Goal: Task Accomplishment & Management: Use online tool/utility

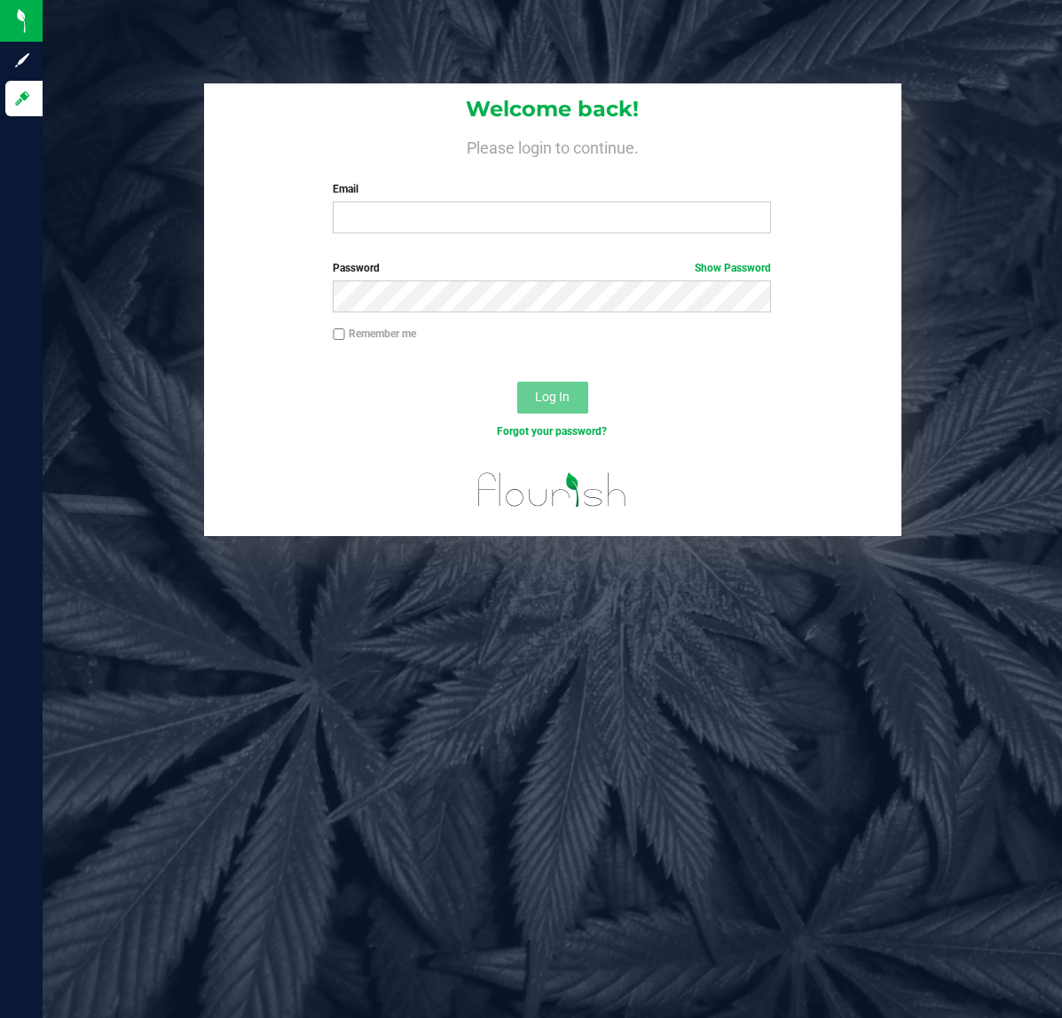
click at [366, 228] on input "Email" at bounding box center [552, 217] width 438 height 32
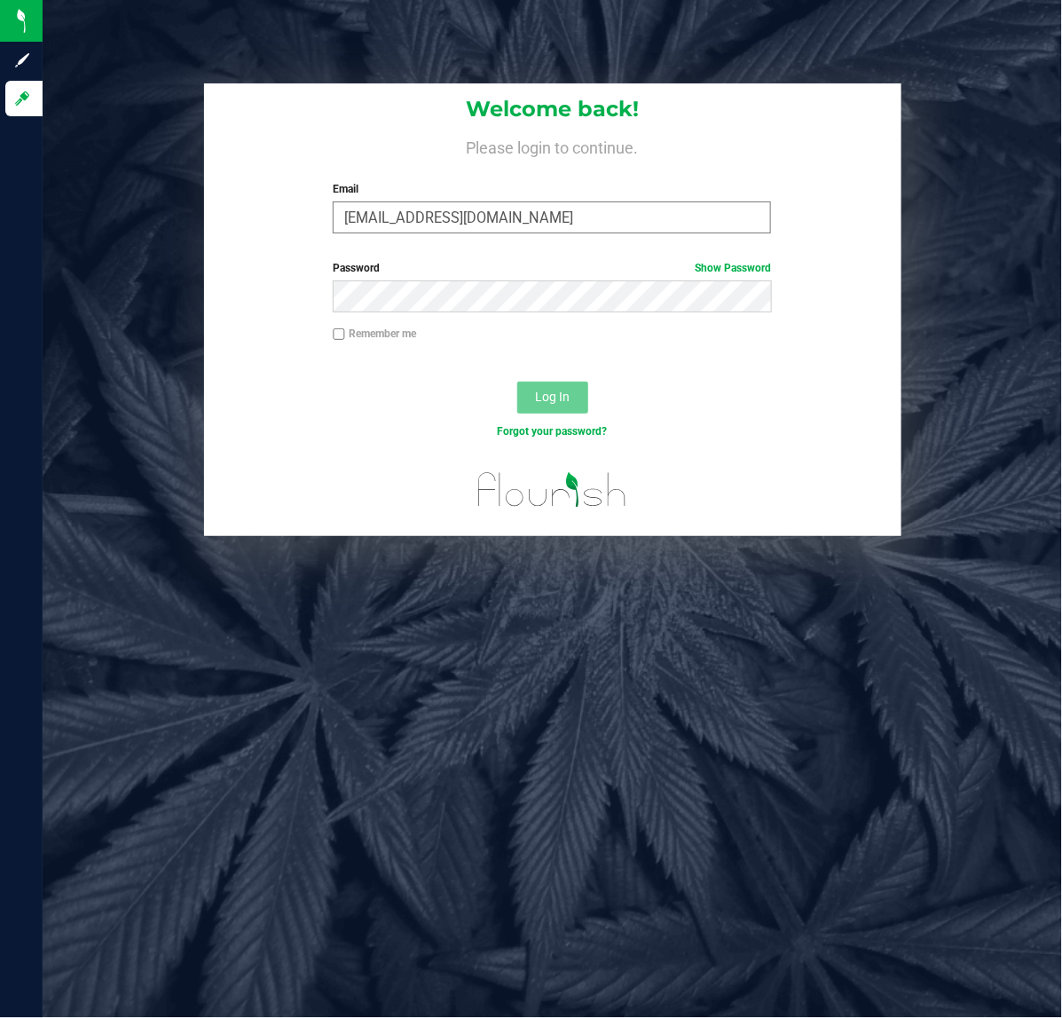
type input "[EMAIL_ADDRESS][DOMAIN_NAME]"
click at [517, 381] on button "Log In" at bounding box center [552, 397] width 71 height 32
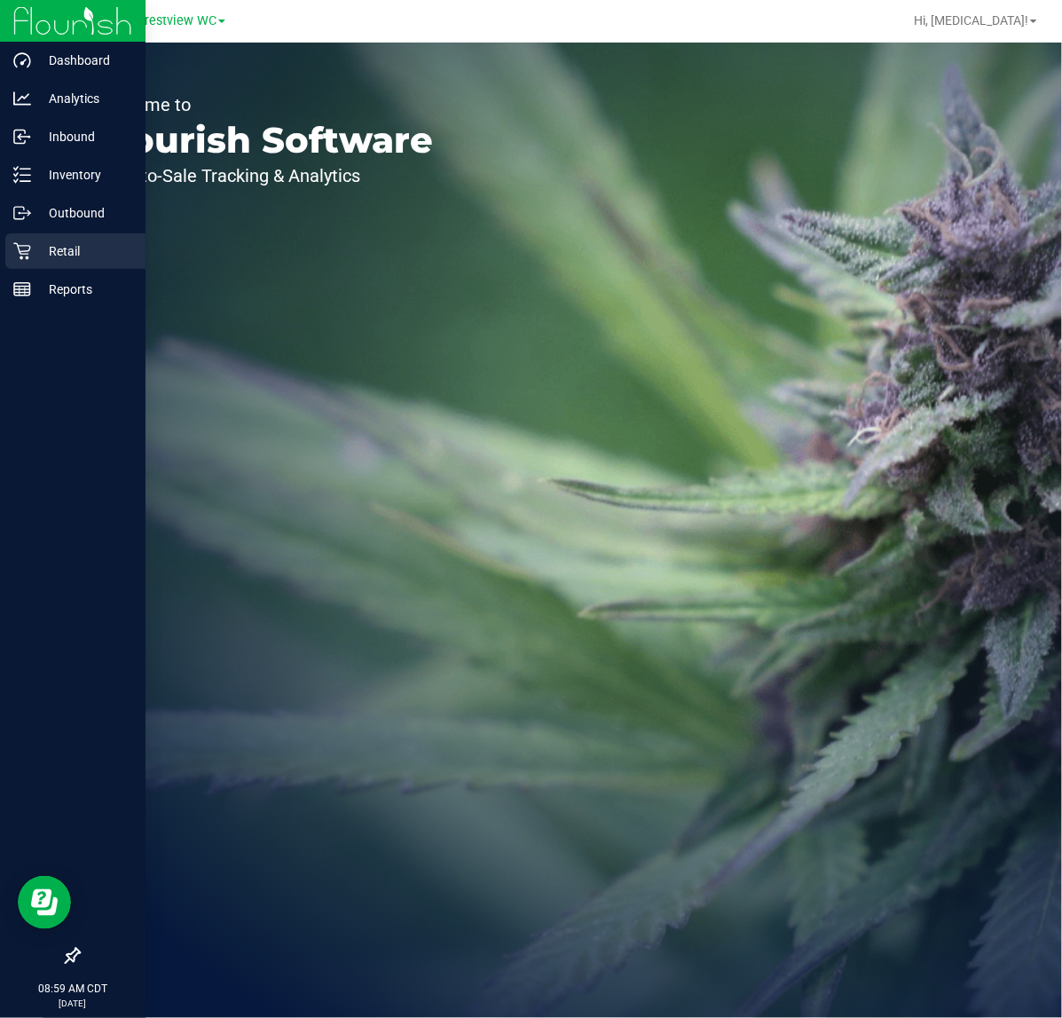
click at [32, 247] on p "Retail" at bounding box center [84, 250] width 106 height 21
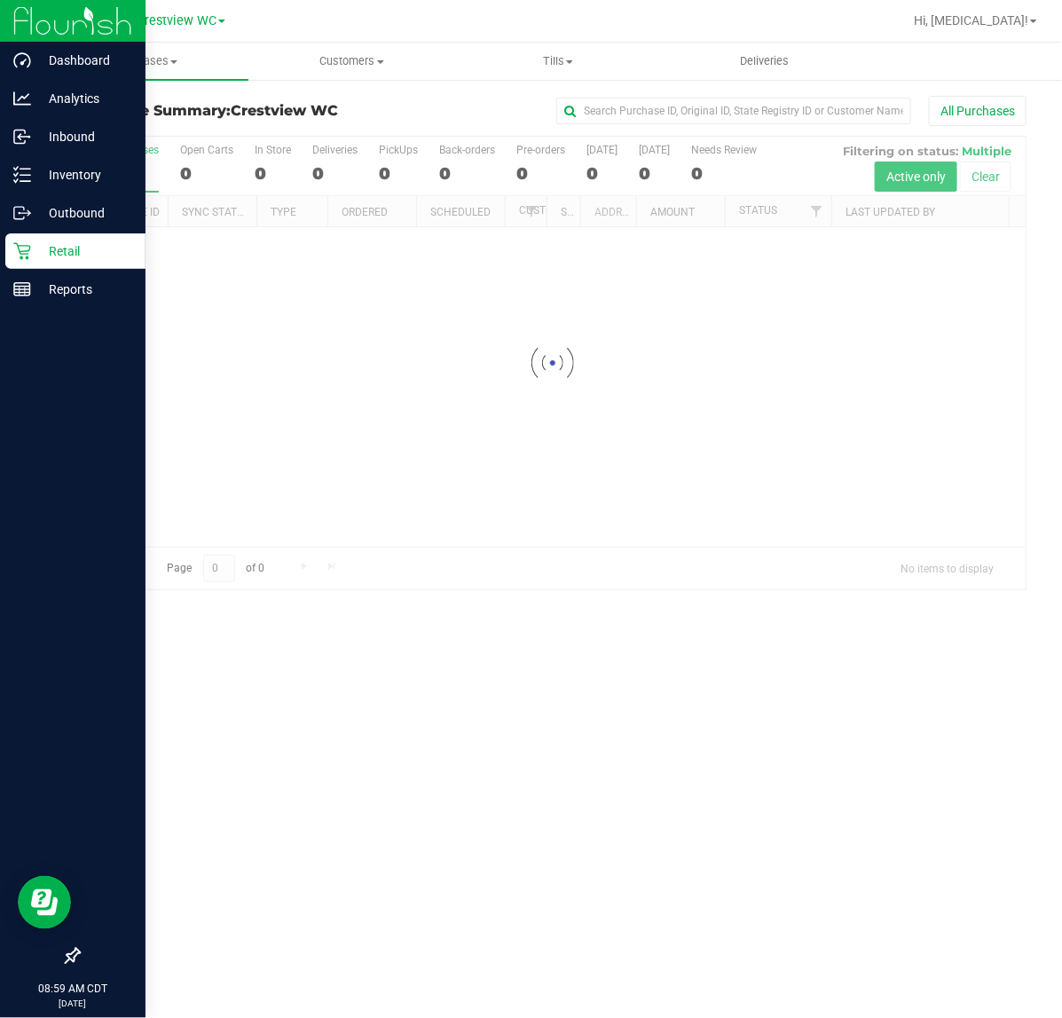
click at [85, 950] on div at bounding box center [72, 956] width 145 height 34
click at [62, 955] on div at bounding box center [72, 956] width 145 height 34
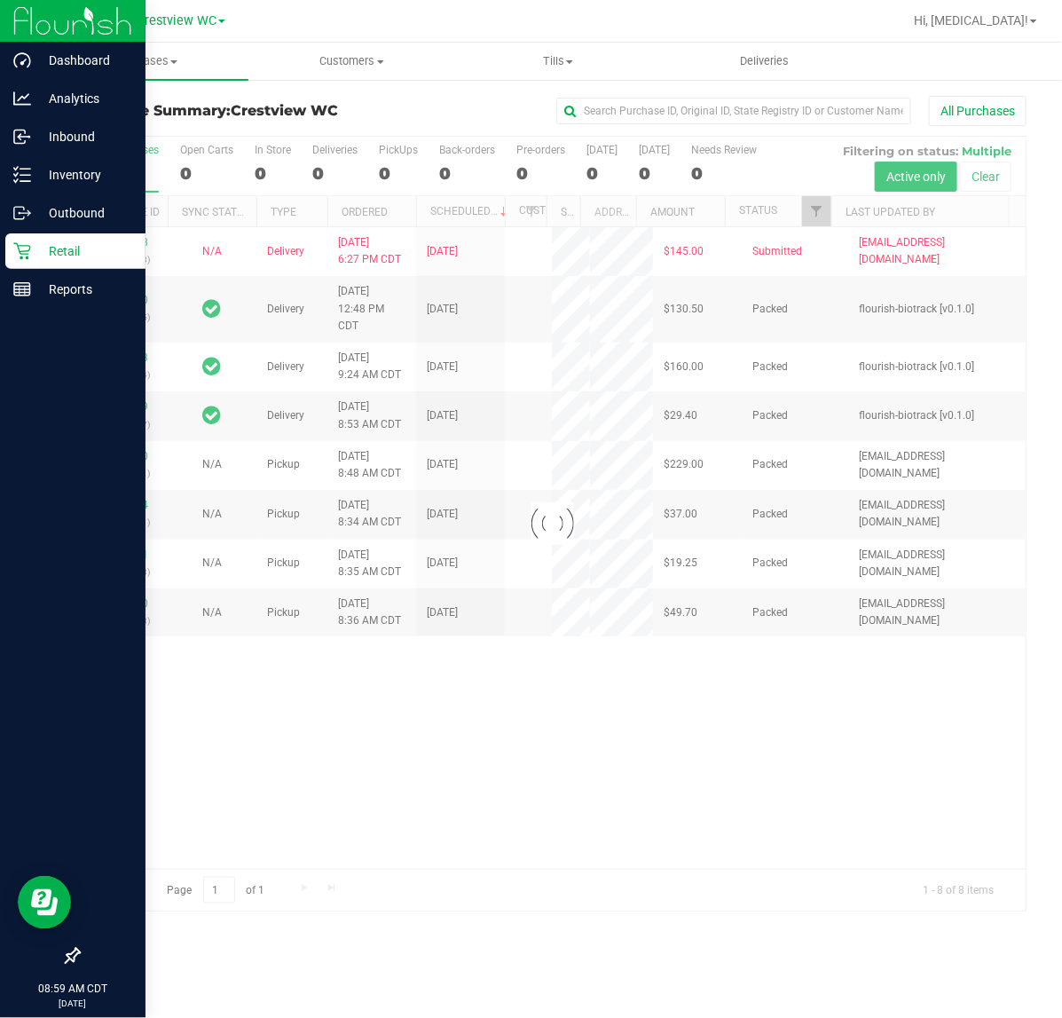
click at [72, 955] on icon at bounding box center [73, 956] width 18 height 18
click at [64, 957] on input "checkbox" at bounding box center [64, 957] width 0 height 0
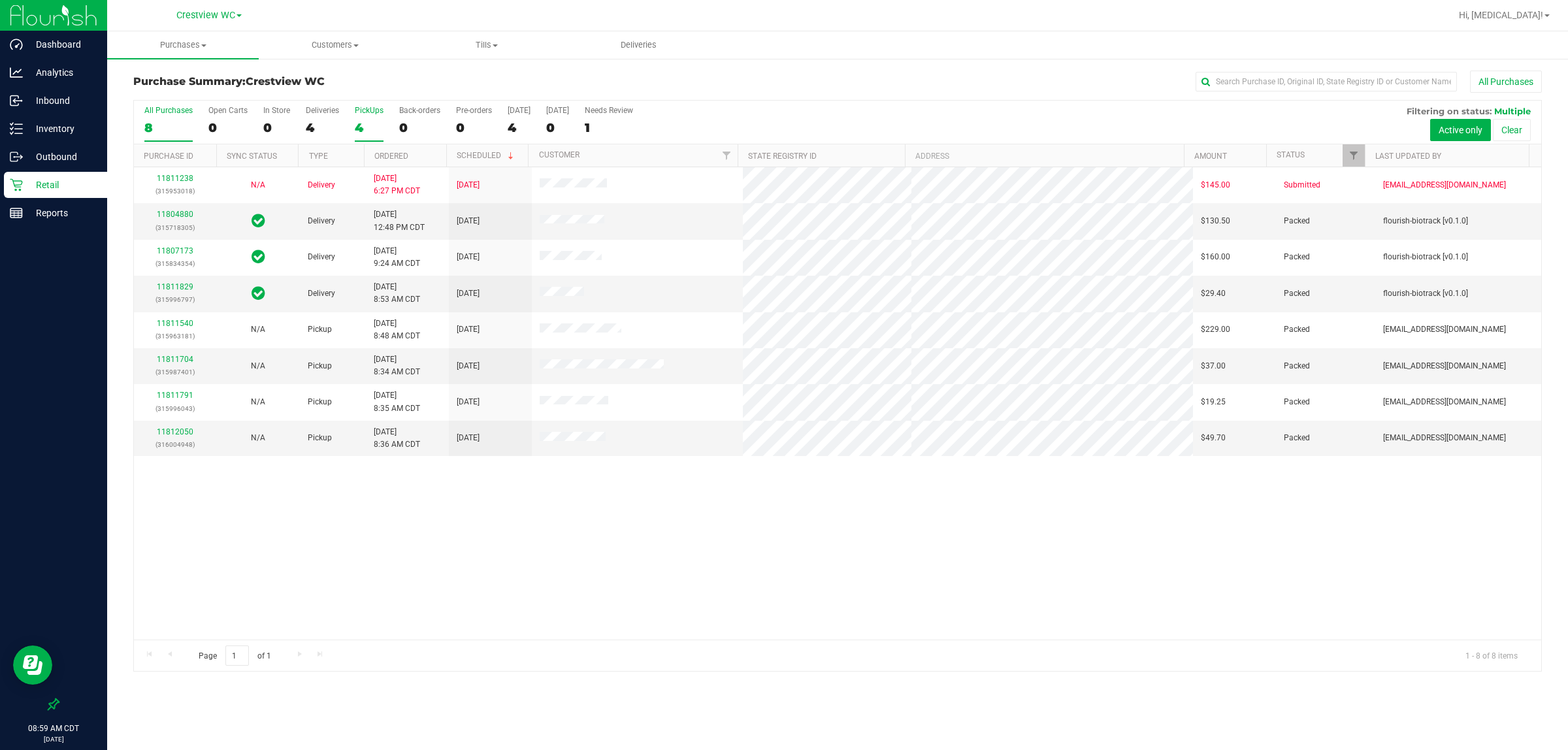
click at [358, 125] on div "4" at bounding box center [369, 127] width 29 height 15
click at [0, 0] on input "PickUps 4" at bounding box center [0, 0] width 0 height 0
